Goal: Task Accomplishment & Management: Check status

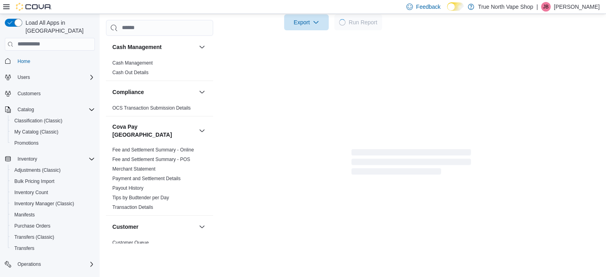
scroll to position [279, 0]
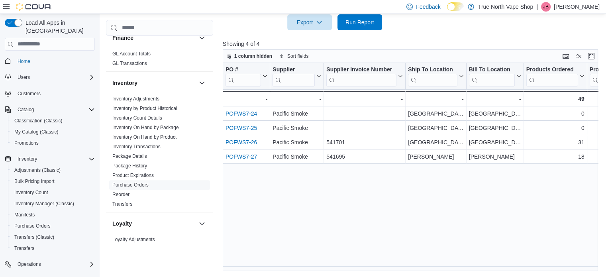
click at [574, 9] on p "[PERSON_NAME]" at bounding box center [577, 7] width 46 height 10
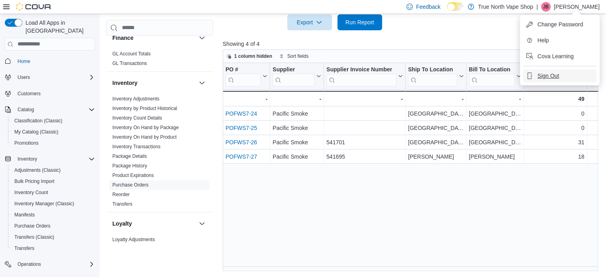
click at [550, 77] on span "Sign Out" at bounding box center [549, 76] width 22 height 8
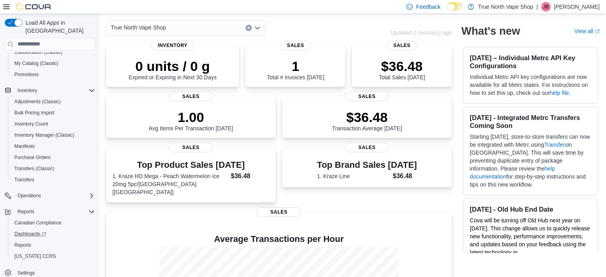
scroll to position [128, 0]
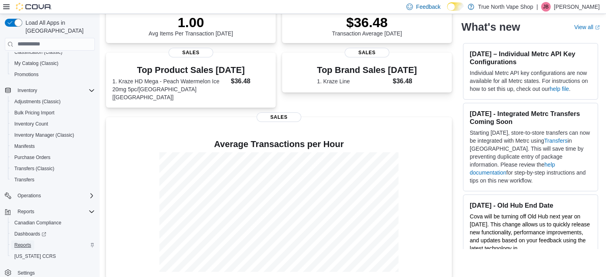
click at [23, 242] on span "Reports" at bounding box center [22, 245] width 17 height 6
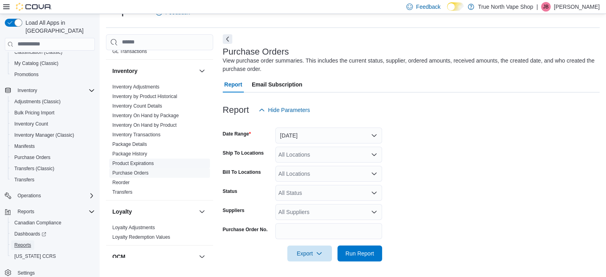
scroll to position [319, 0]
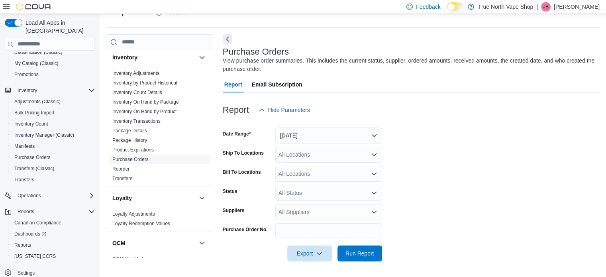
click at [130, 157] on link "Purchase Orders" at bounding box center [130, 160] width 36 height 6
click at [348, 258] on span "Run Report" at bounding box center [359, 253] width 35 height 16
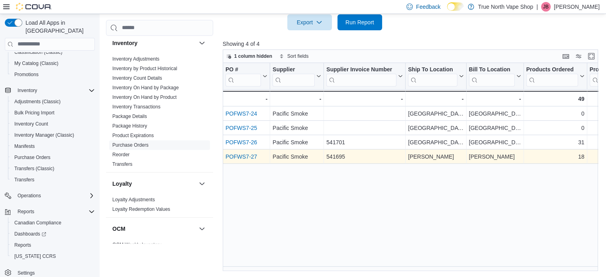
click at [244, 155] on link "POFWS7-27" at bounding box center [241, 156] width 31 height 6
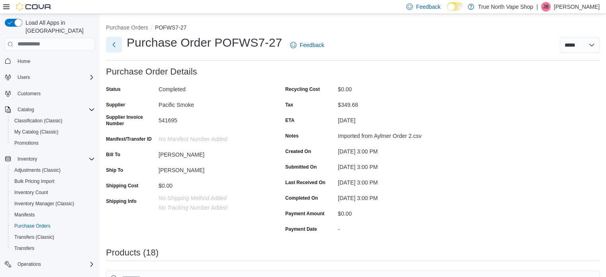
click at [115, 43] on button "Next" at bounding box center [114, 45] width 16 height 16
